Goal: Find specific page/section: Find specific page/section

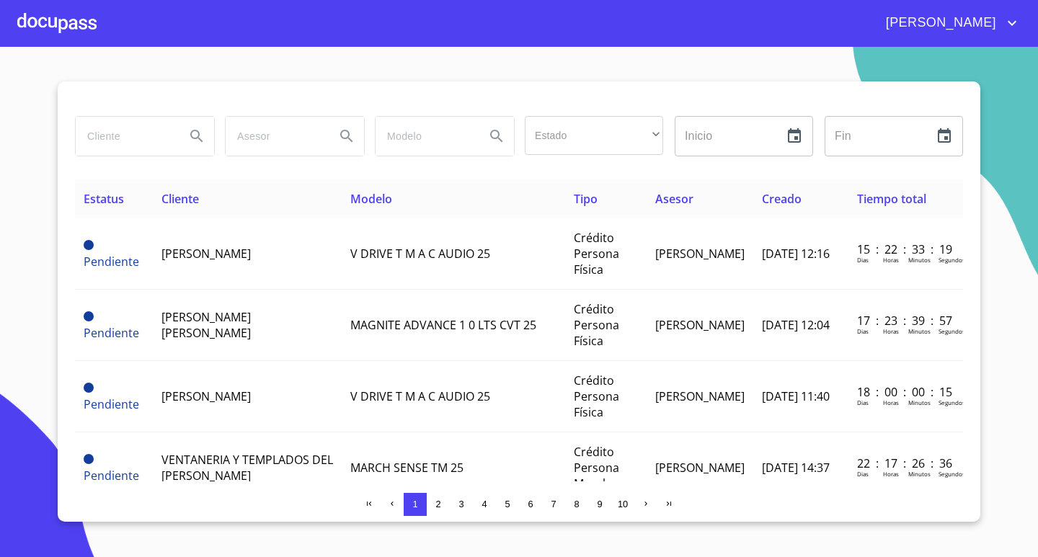
click at [55, 22] on div at bounding box center [56, 23] width 79 height 46
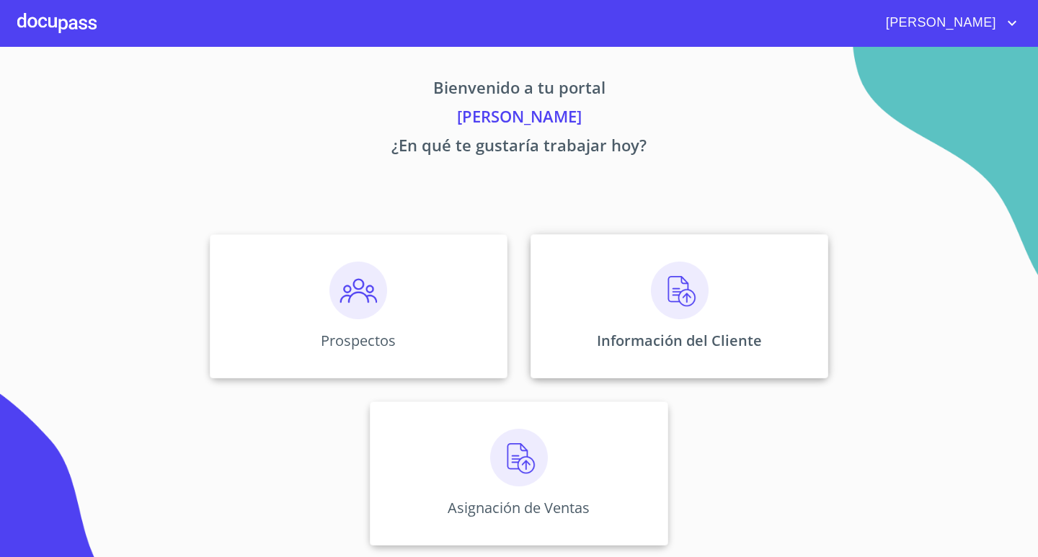
click at [671, 281] on img at bounding box center [680, 291] width 58 height 58
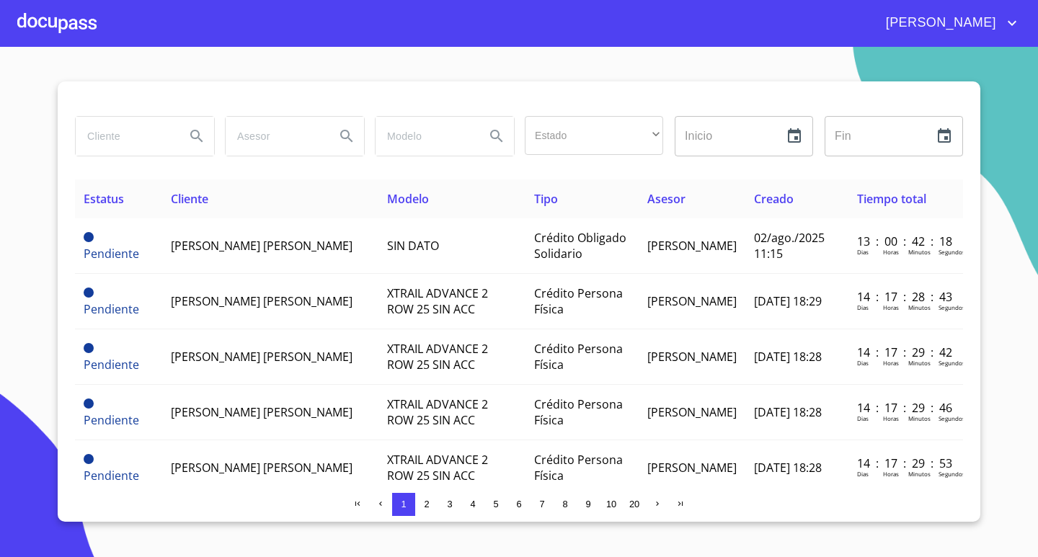
click at [146, 140] on input "search" at bounding box center [125, 136] width 98 height 39
type input "[PERSON_NAME]"
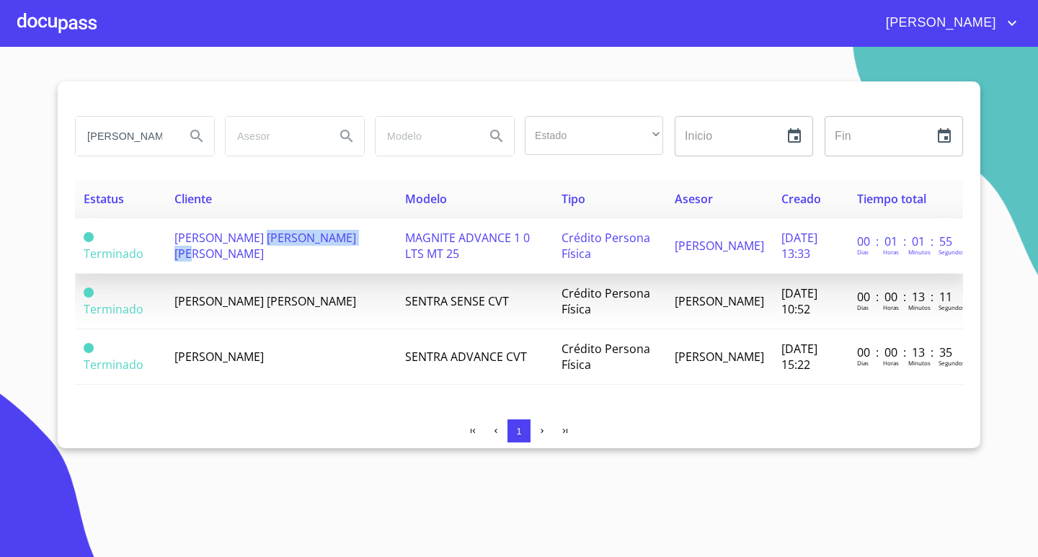
click at [257, 245] on span "[PERSON_NAME] [PERSON_NAME] [PERSON_NAME]" at bounding box center [265, 246] width 182 height 32
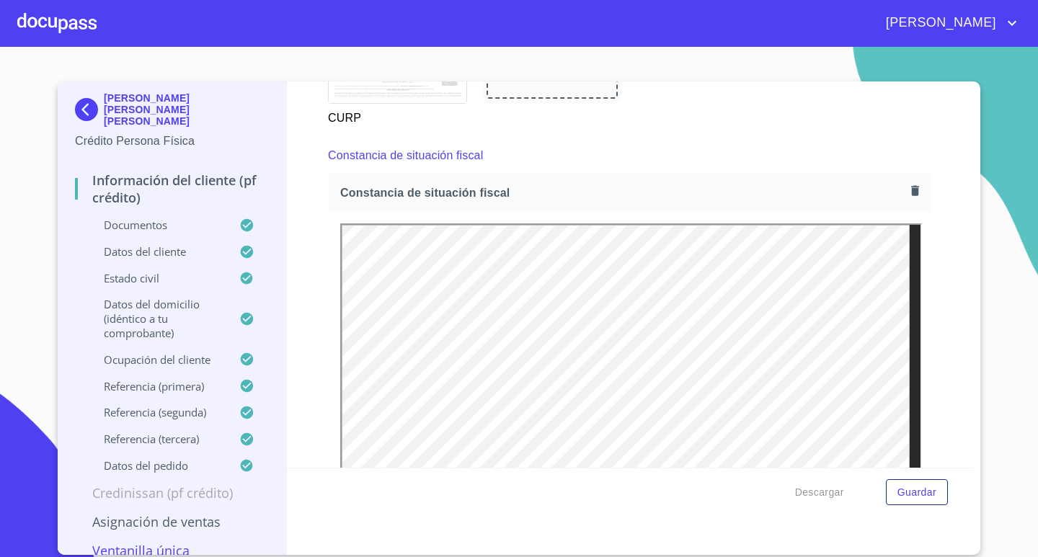
scroll to position [3100, 0]
